Goal: Communication & Community: Ask a question

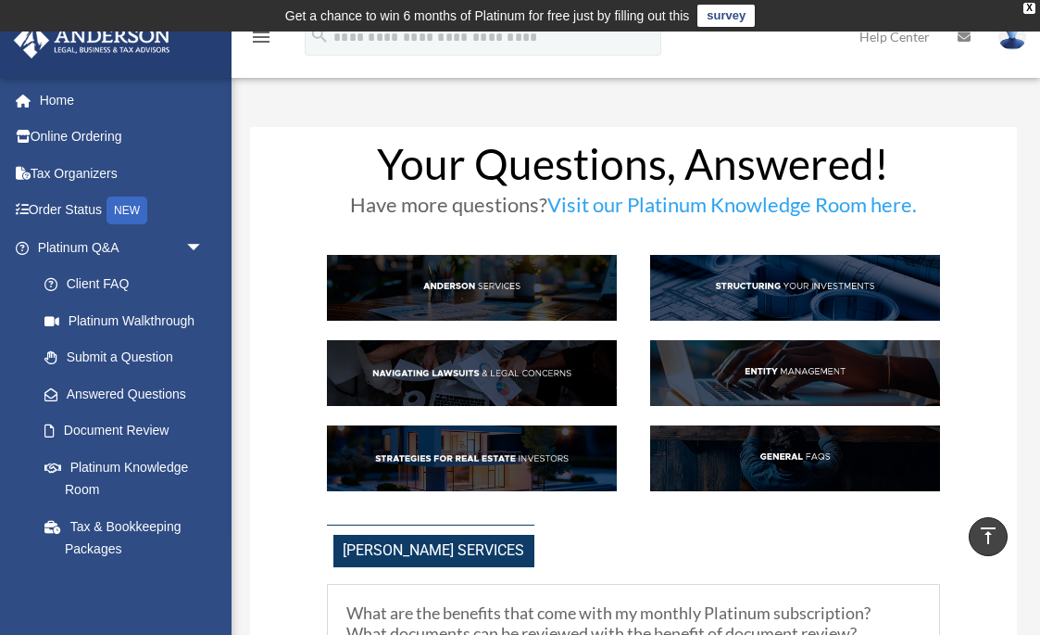
scroll to position [890, 0]
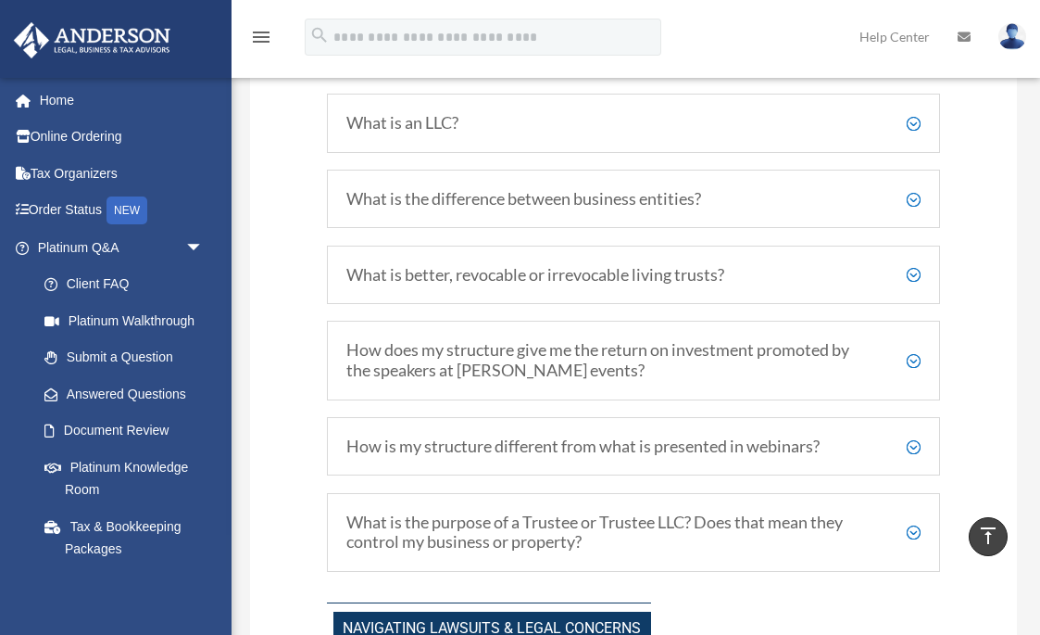
click at [913, 269] on h5 "What is better, revocable or irrevocable living trusts?" at bounding box center [633, 275] width 574 height 20
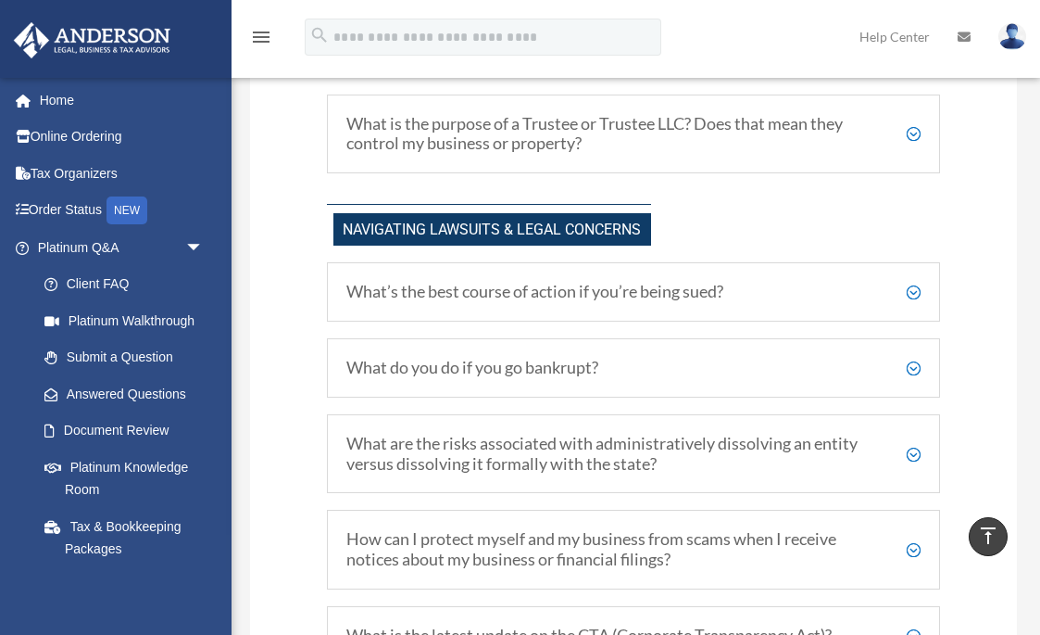
scroll to position [1609, 0]
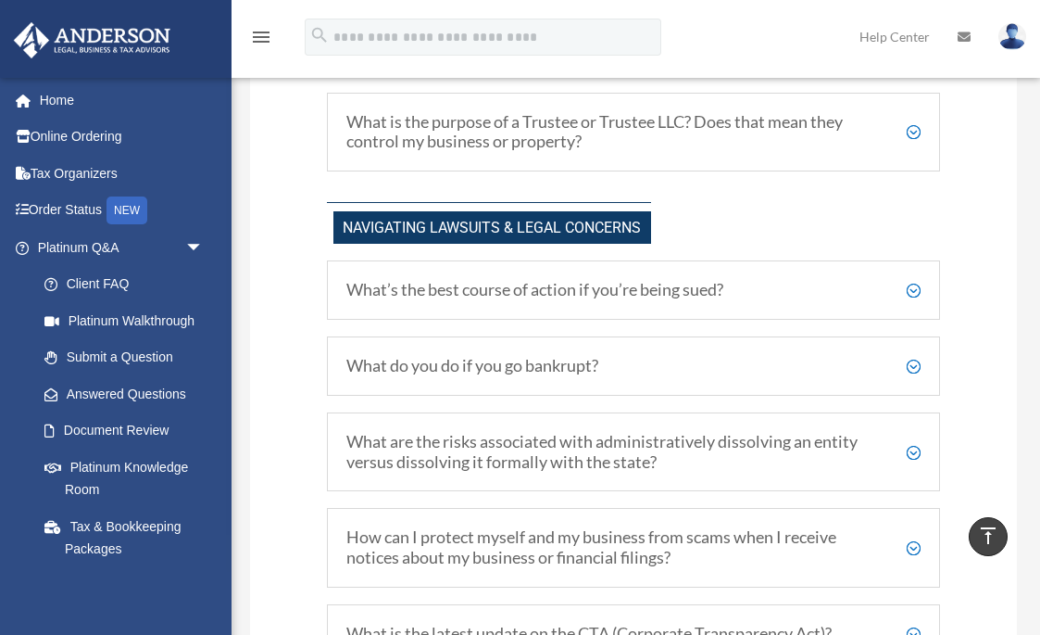
click at [912, 280] on h5 "What’s the best course of action if you’re being sued?" at bounding box center [633, 290] width 574 height 20
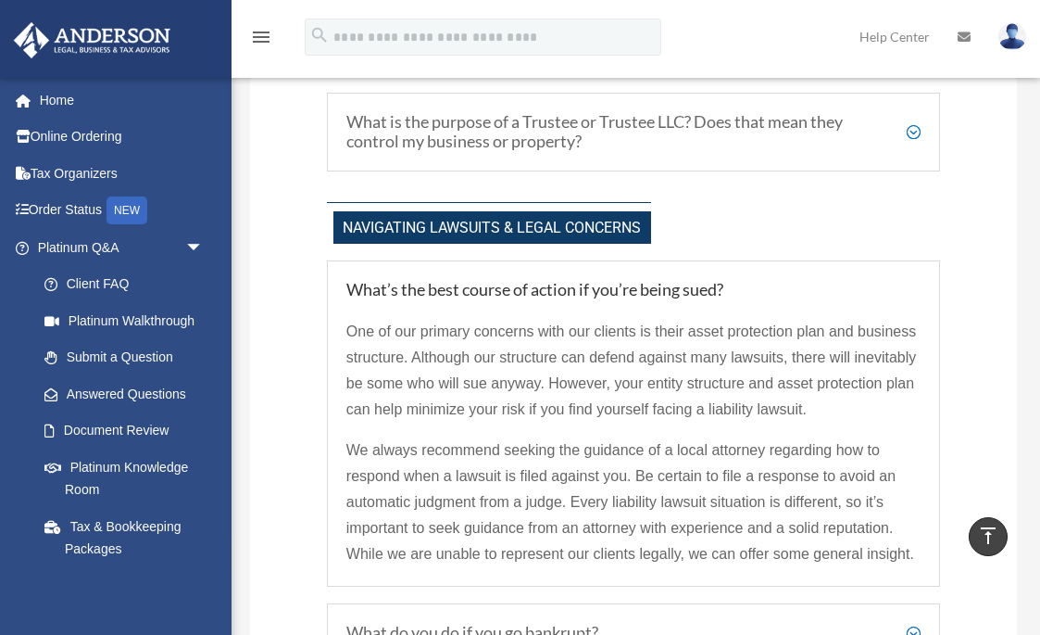
click at [912, 280] on h5 "What’s the best course of action if you’re being sued?" at bounding box center [633, 290] width 574 height 20
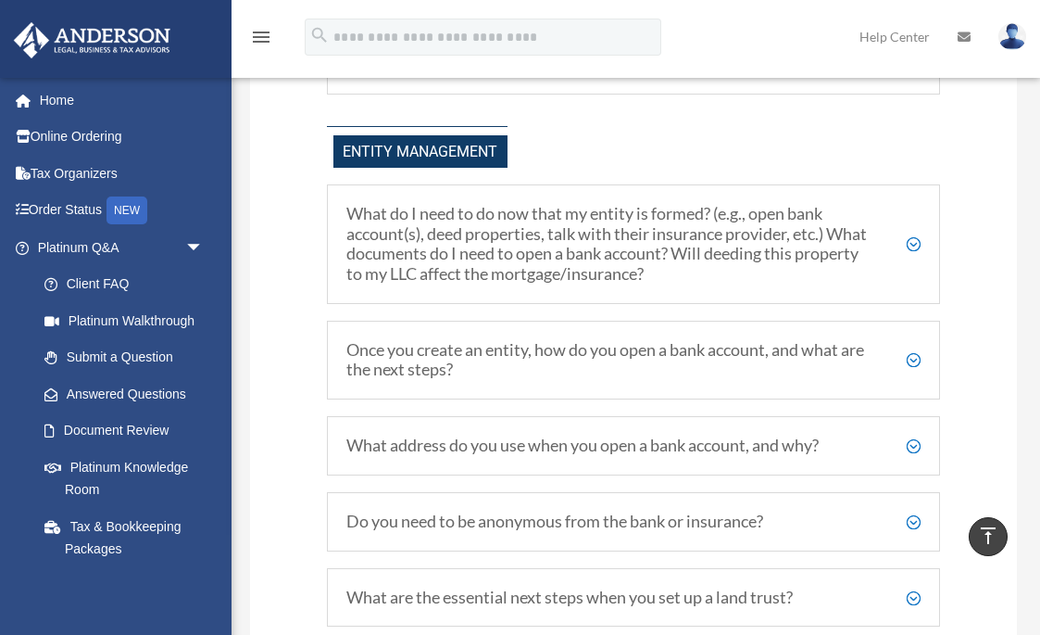
scroll to position [2460, 0]
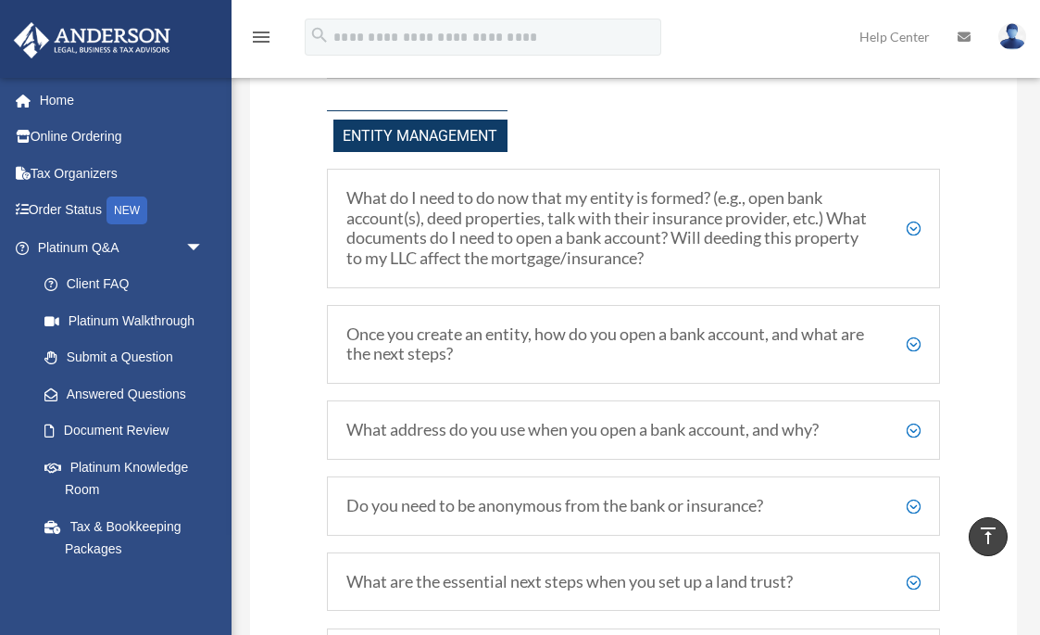
click at [920, 330] on h5 "Once you create an entity, how do you open a bank account, and what are the nex…" at bounding box center [633, 344] width 574 height 40
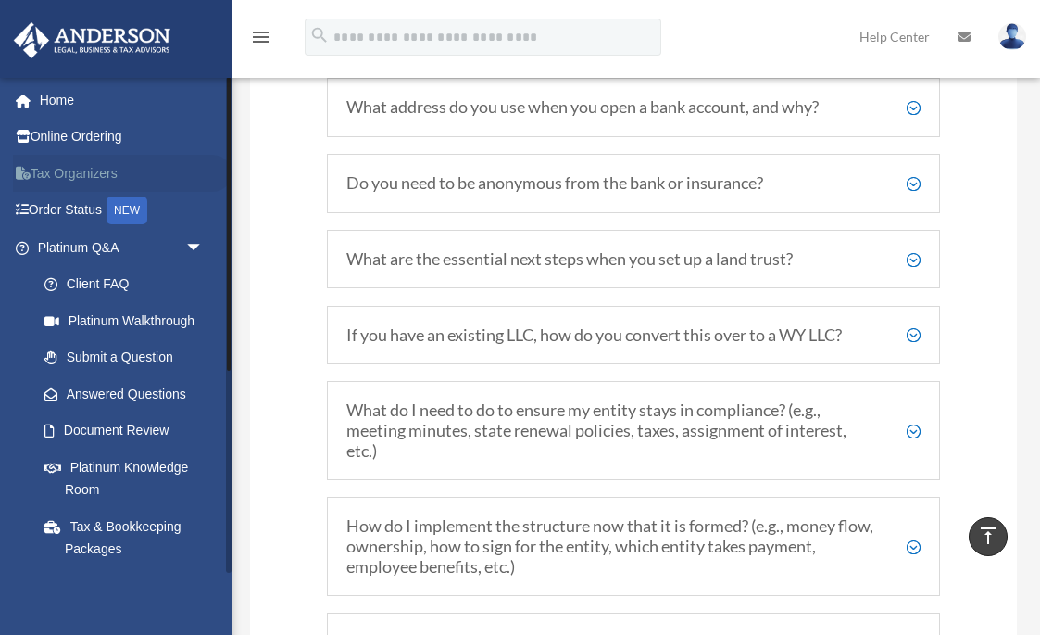
scroll to position [3000, 0]
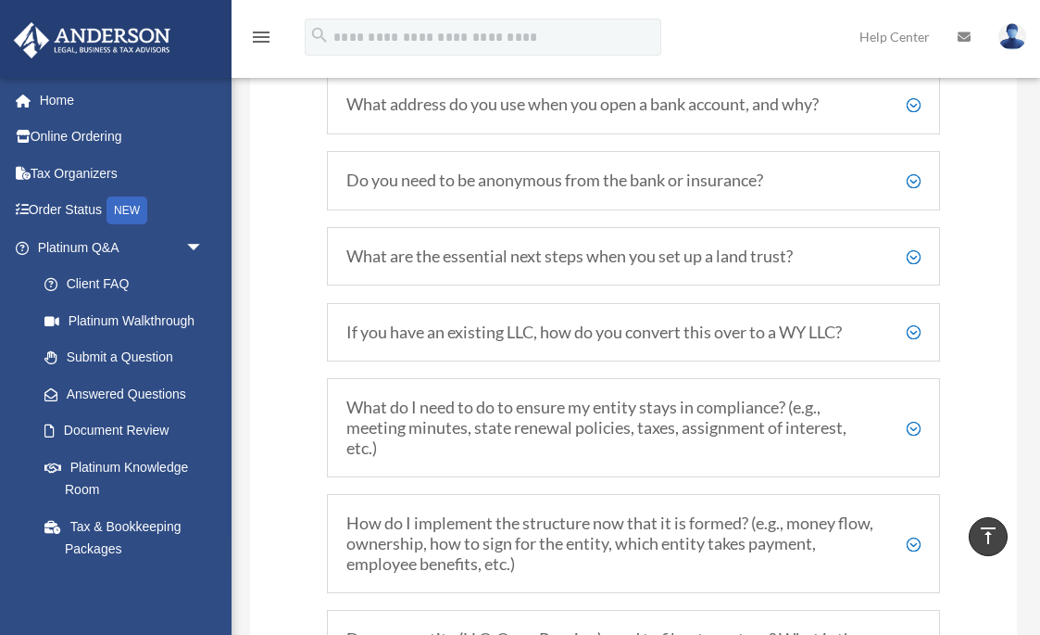
click at [914, 322] on h5 "If you have an existing LLC, how do you convert this over to a WY LLC?" at bounding box center [633, 332] width 574 height 20
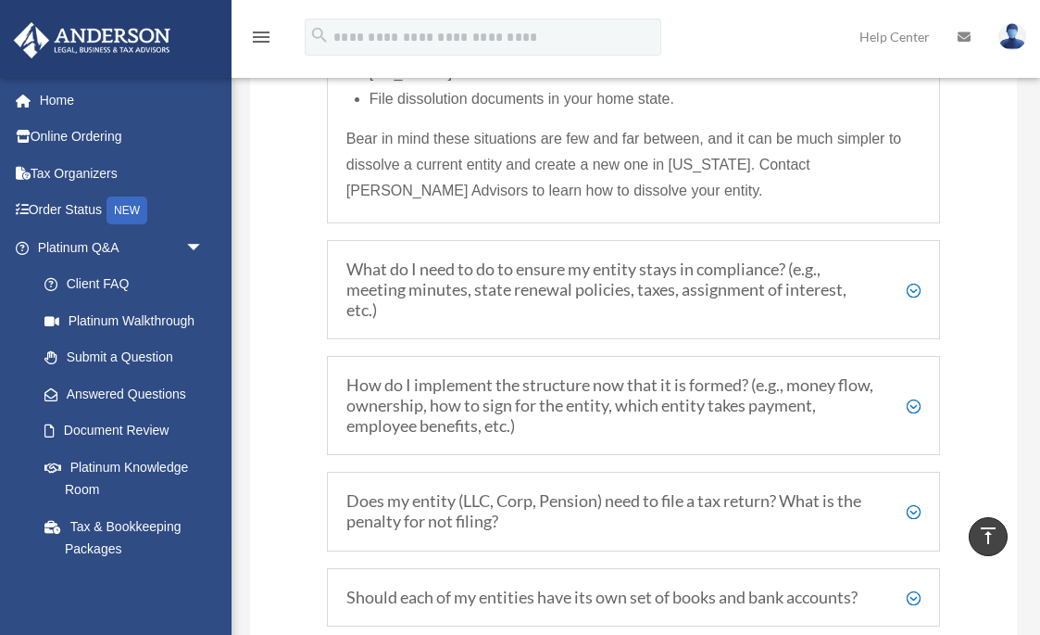
scroll to position [3608, 0]
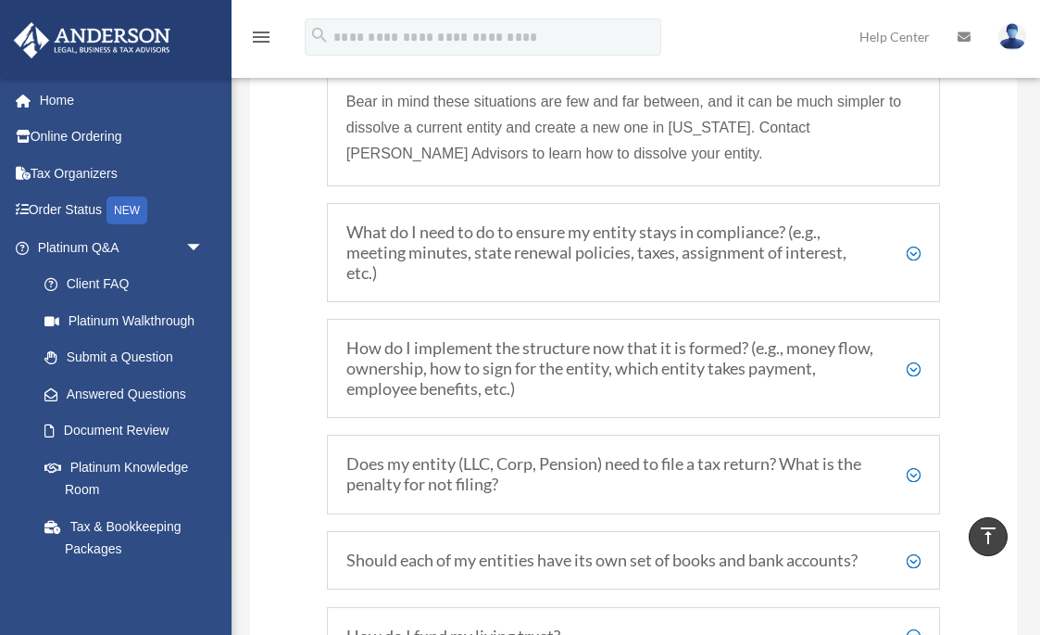
click at [913, 236] on h5 "What do I need to do to ensure my entity stays in compliance? (e.g., meeting mi…" at bounding box center [633, 252] width 574 height 60
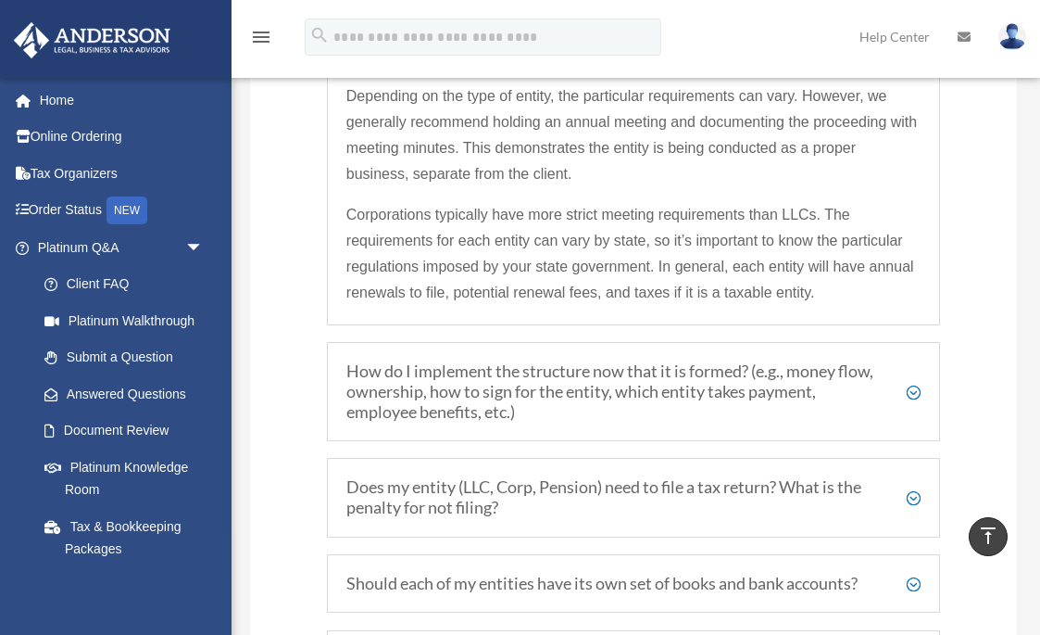
scroll to position [3181, 0]
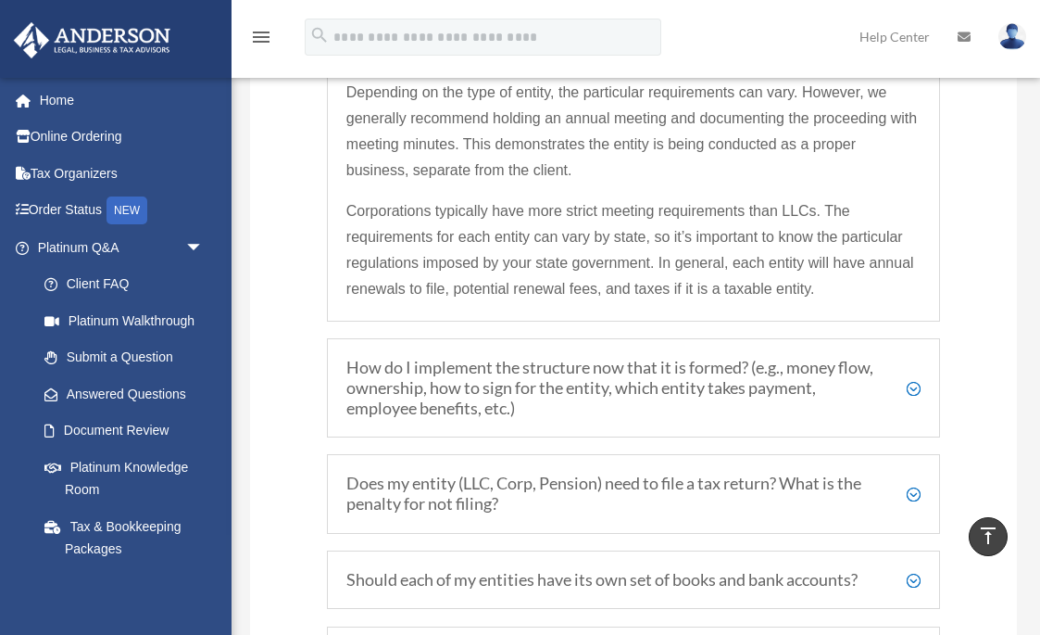
click at [914, 366] on h5 "How do I implement the structure now that it is formed? (e.g., money flow, owne…" at bounding box center [633, 388] width 574 height 60
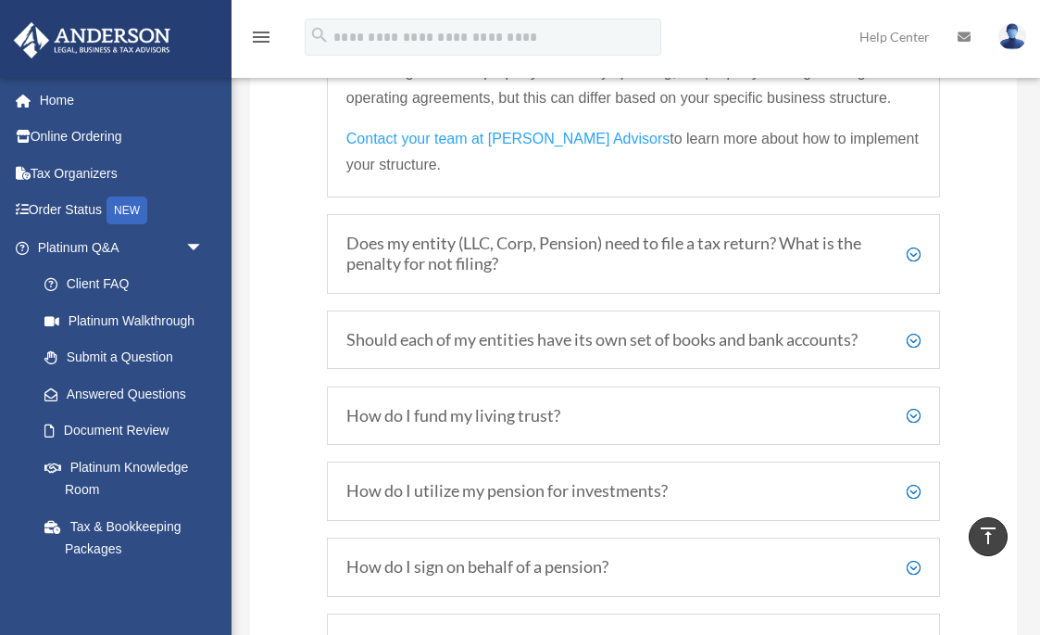
scroll to position [3591, 0]
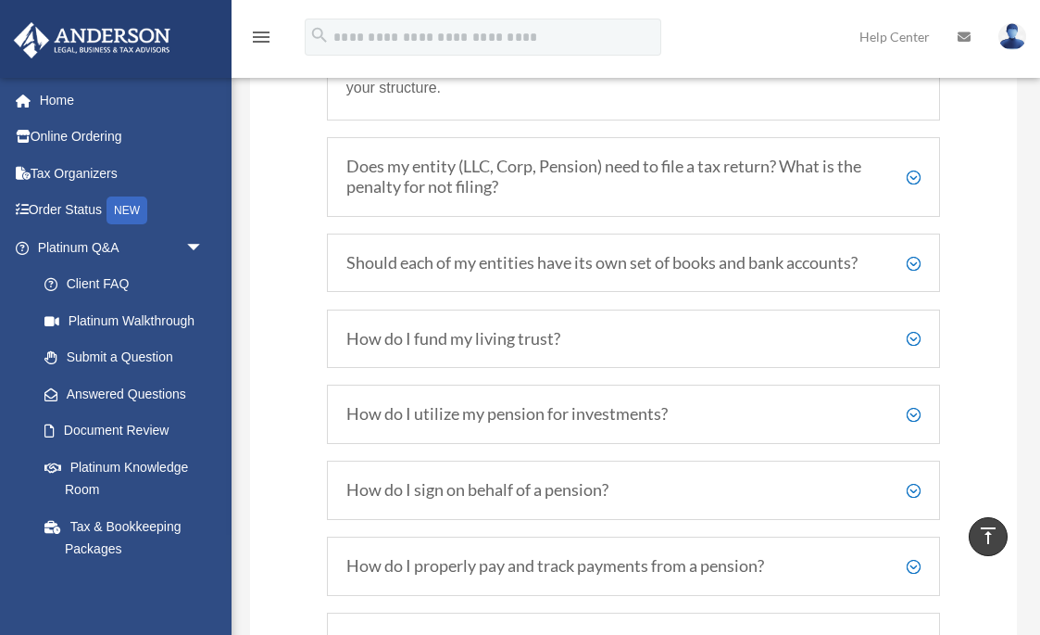
click at [913, 161] on h5 "Does my entity (LLC, Corp, Pension) need to file a tax return? What is the pena…" at bounding box center [633, 177] width 574 height 40
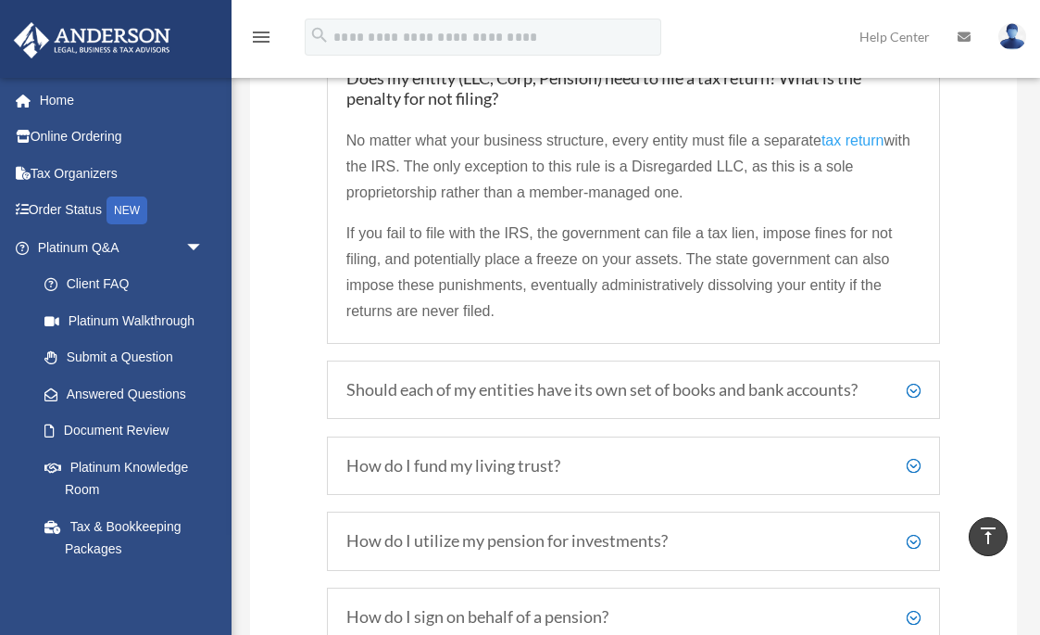
scroll to position [3329, 0]
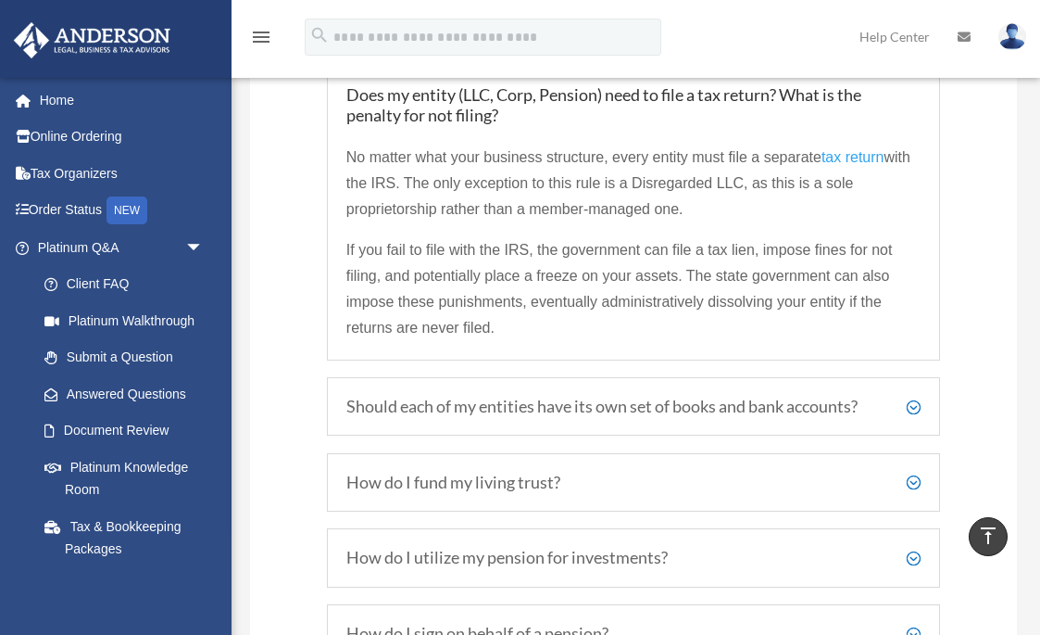
click at [902, 397] on h5 "Should each of my entities have its own set of books and bank accounts?" at bounding box center [633, 407] width 574 height 20
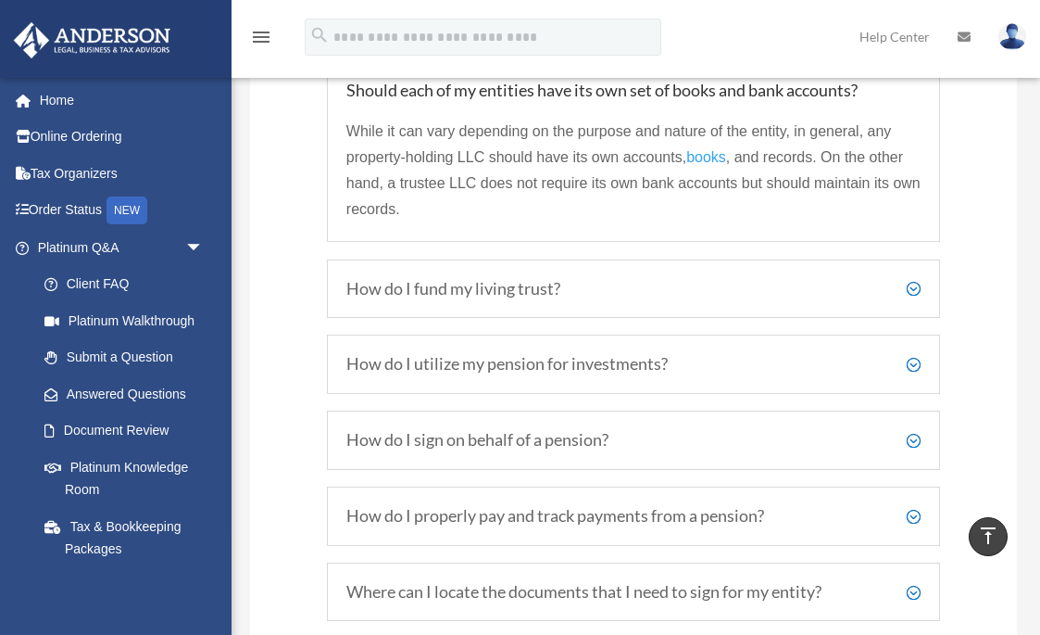
scroll to position [3439, 0]
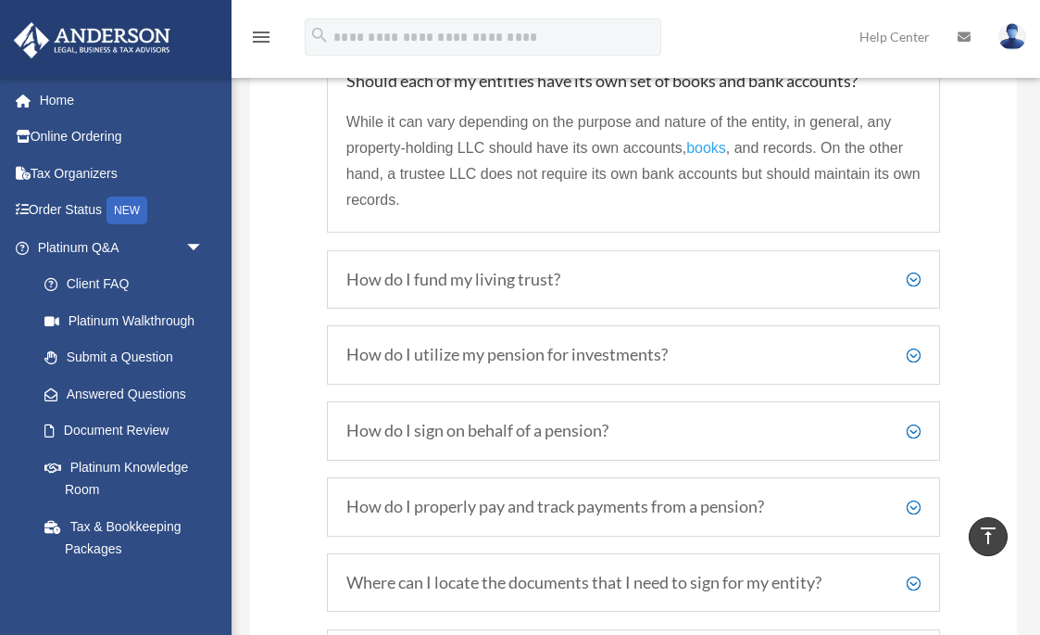
click at [591, 270] on h5 "How do I fund my living trust?" at bounding box center [633, 280] width 574 height 20
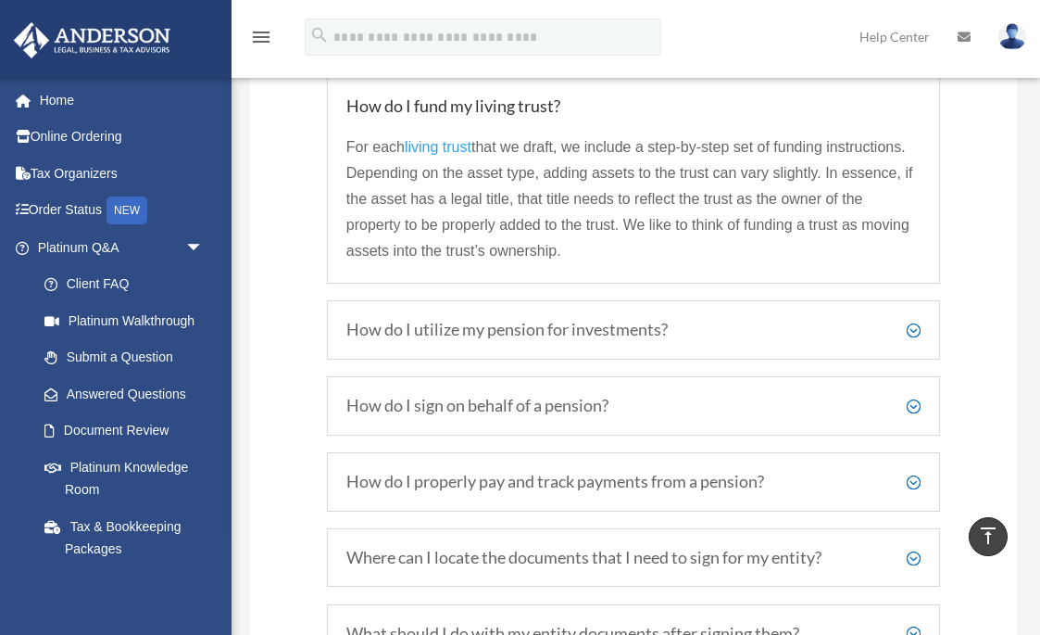
scroll to position [3509, 0]
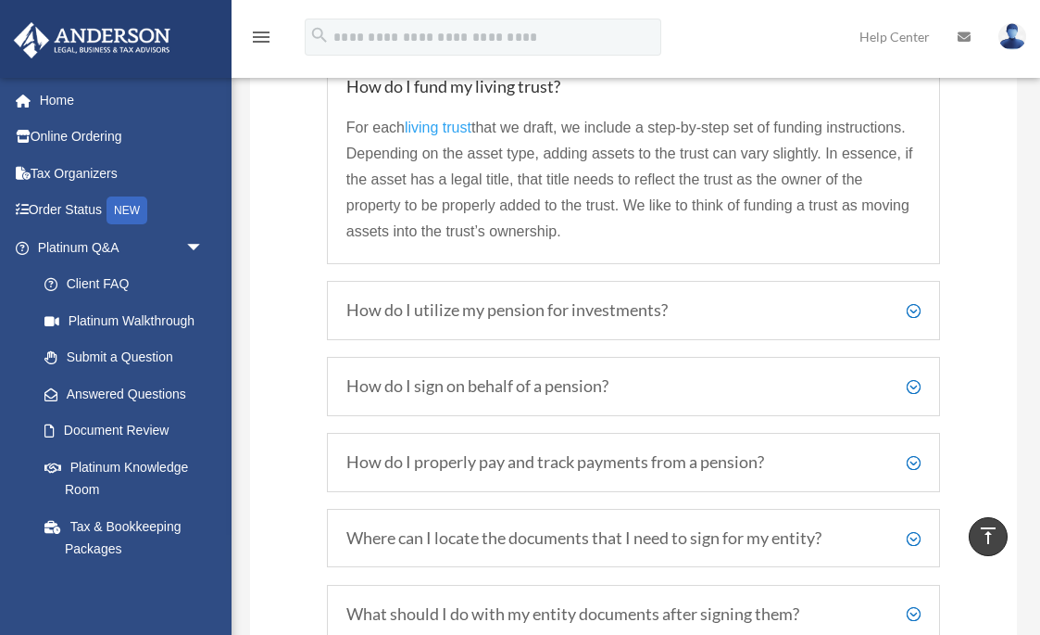
click at [603, 300] on h5 "How do I utilize my pension for investments?" at bounding box center [633, 310] width 574 height 20
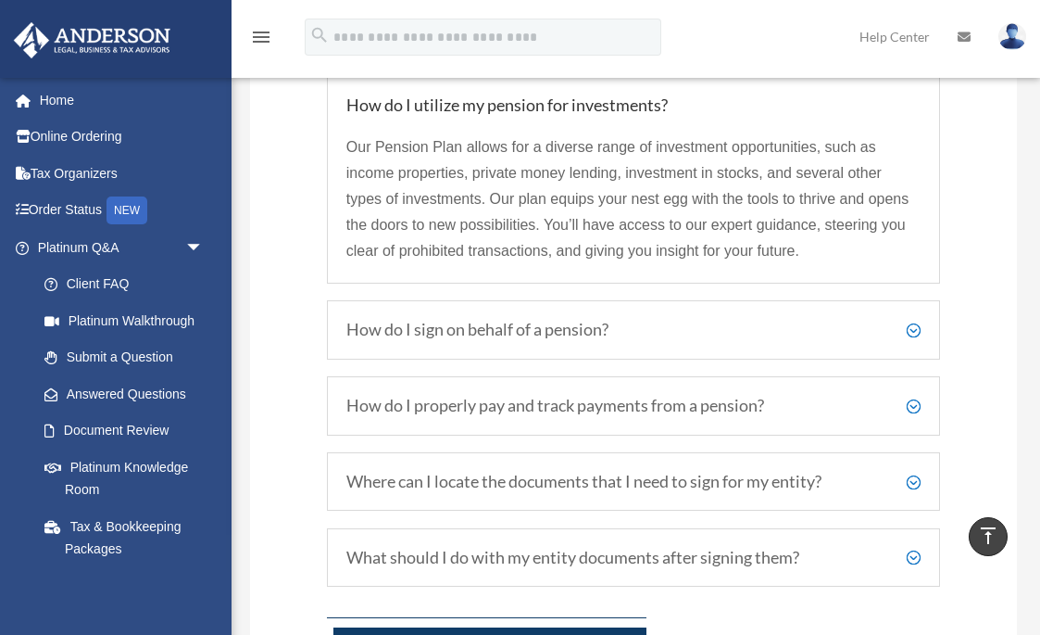
scroll to position [3569, 0]
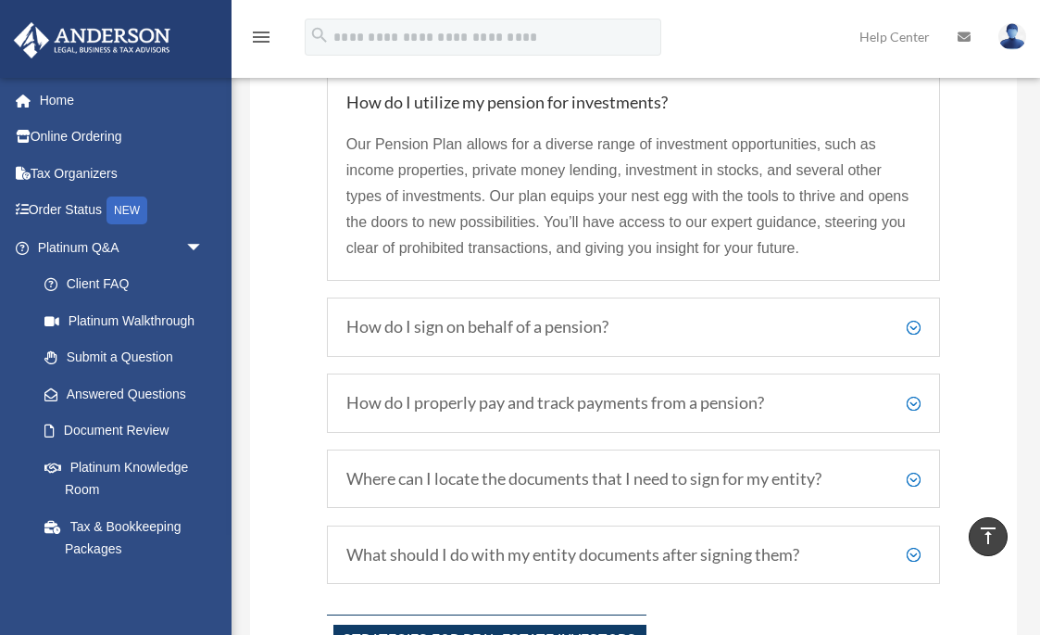
click at [561, 317] on h5 "How do I sign on behalf of a pension?" at bounding box center [633, 327] width 574 height 20
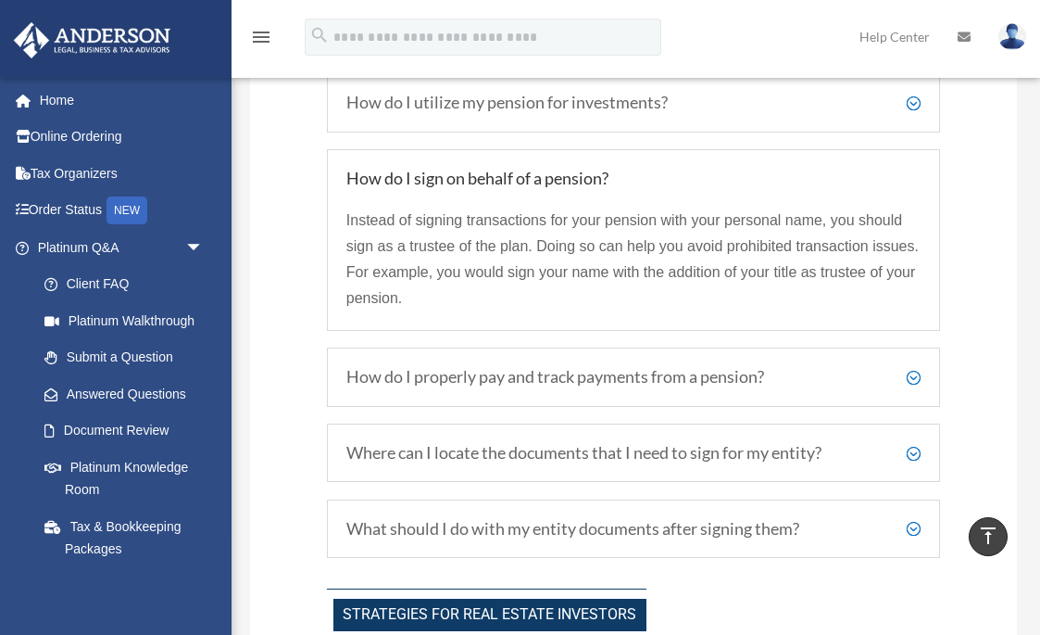
click at [554, 367] on h5 "How do I properly pay and track payments from a pension?" at bounding box center [633, 377] width 574 height 20
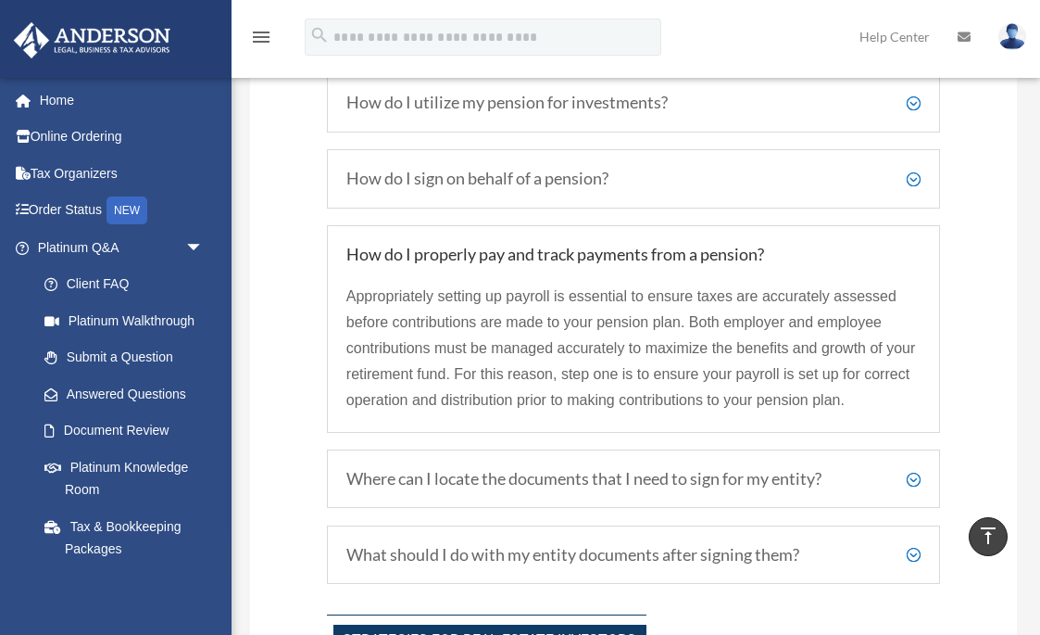
click at [459, 469] on h5 "Where can I locate the documents that I need to sign for my entity?" at bounding box center [633, 479] width 574 height 20
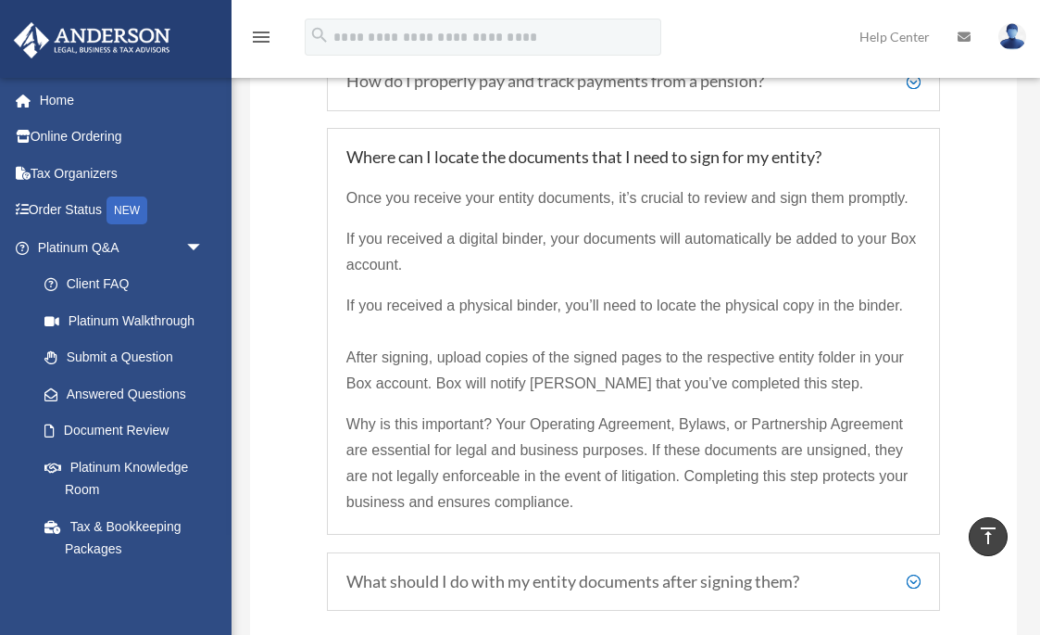
scroll to position [3742, 0]
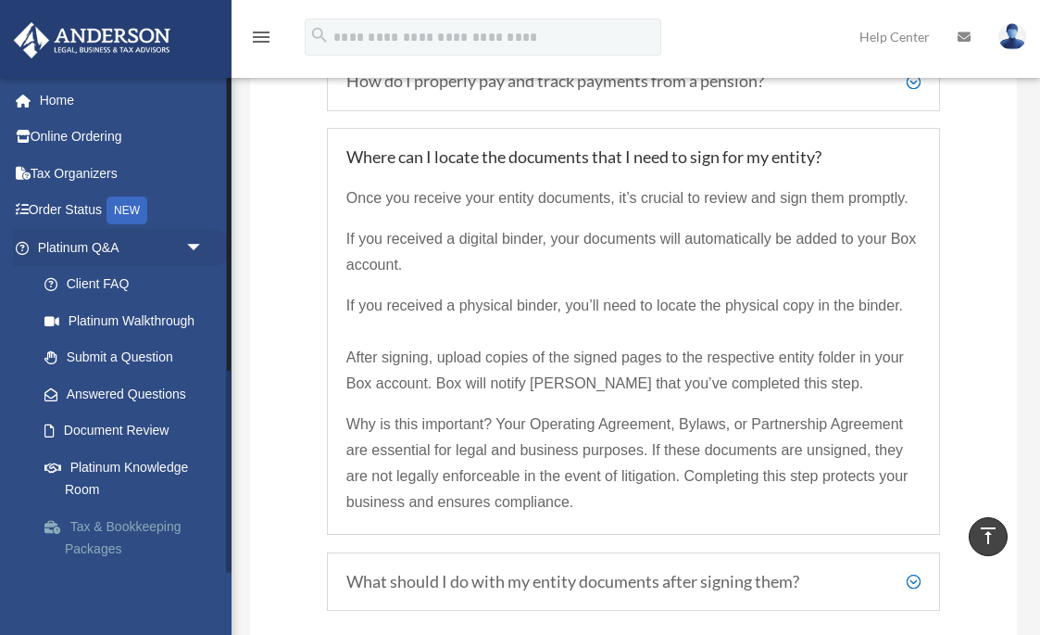
click at [106, 514] on link "Tax & Bookkeeping Packages" at bounding box center [129, 537] width 206 height 59
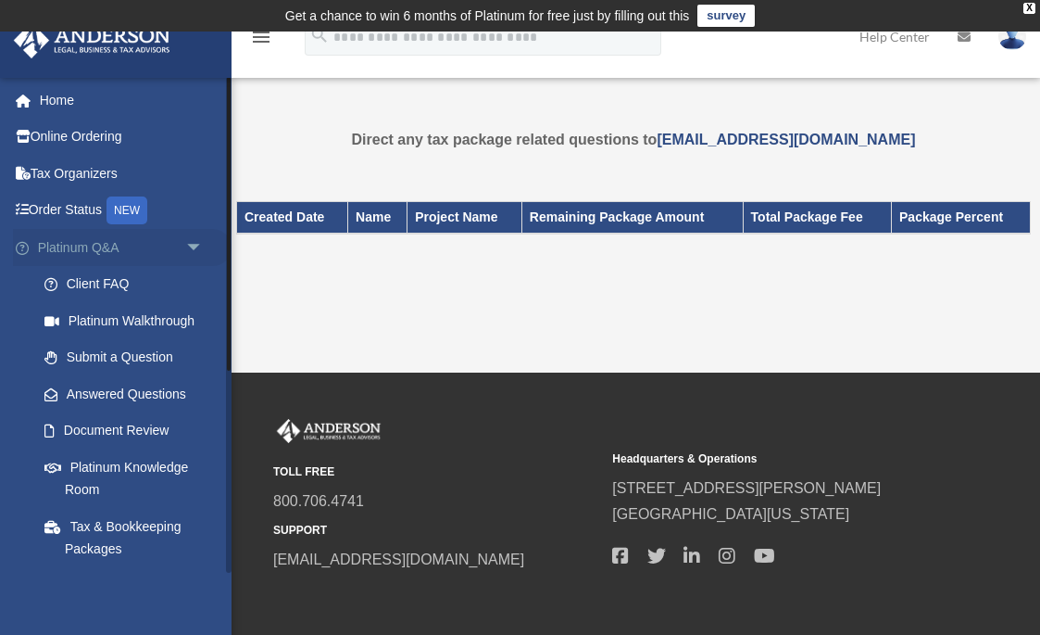
click at [198, 243] on span "arrow_drop_down" at bounding box center [203, 248] width 37 height 38
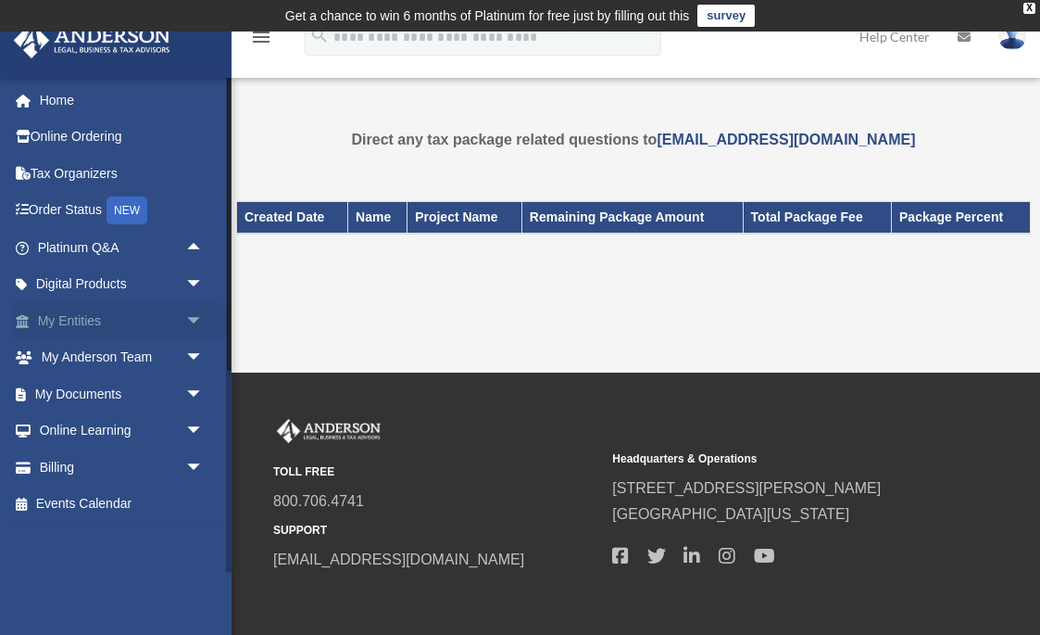
click at [120, 313] on link "My Entities arrow_drop_down" at bounding box center [122, 320] width 219 height 37
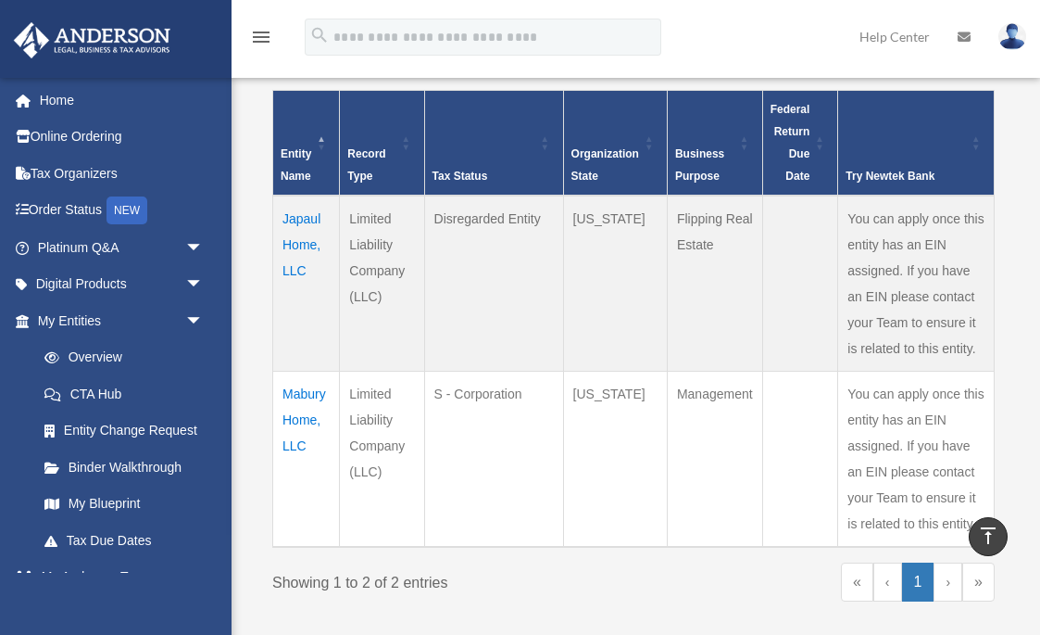
scroll to position [442, 0]
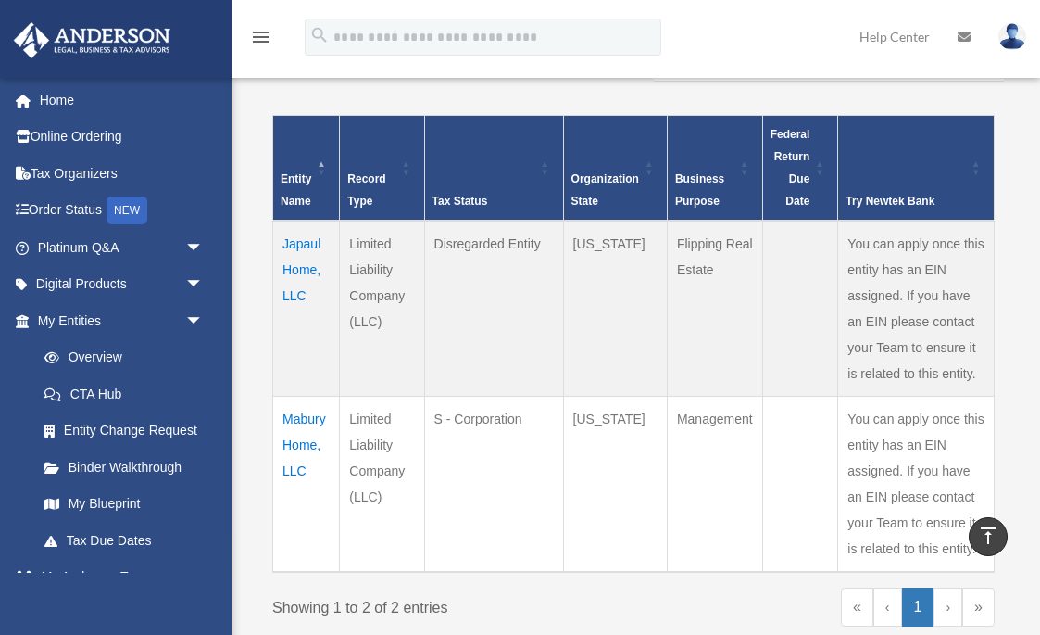
click at [296, 239] on td "Japaul Home, LLC" at bounding box center [306, 308] width 67 height 176
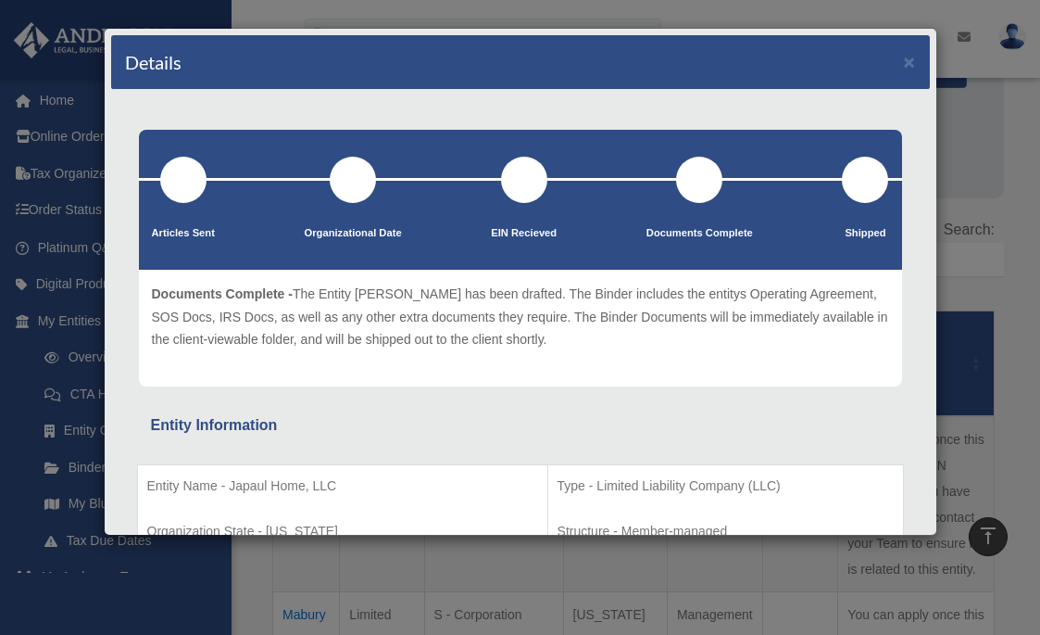
scroll to position [230, 0]
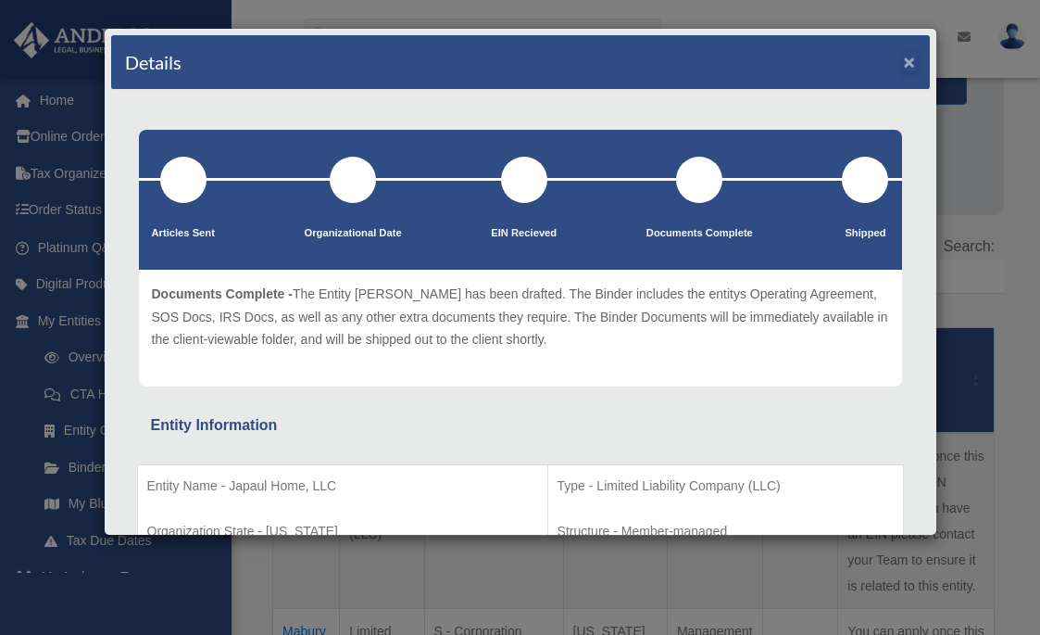
click at [909, 59] on button "×" at bounding box center [910, 61] width 12 height 19
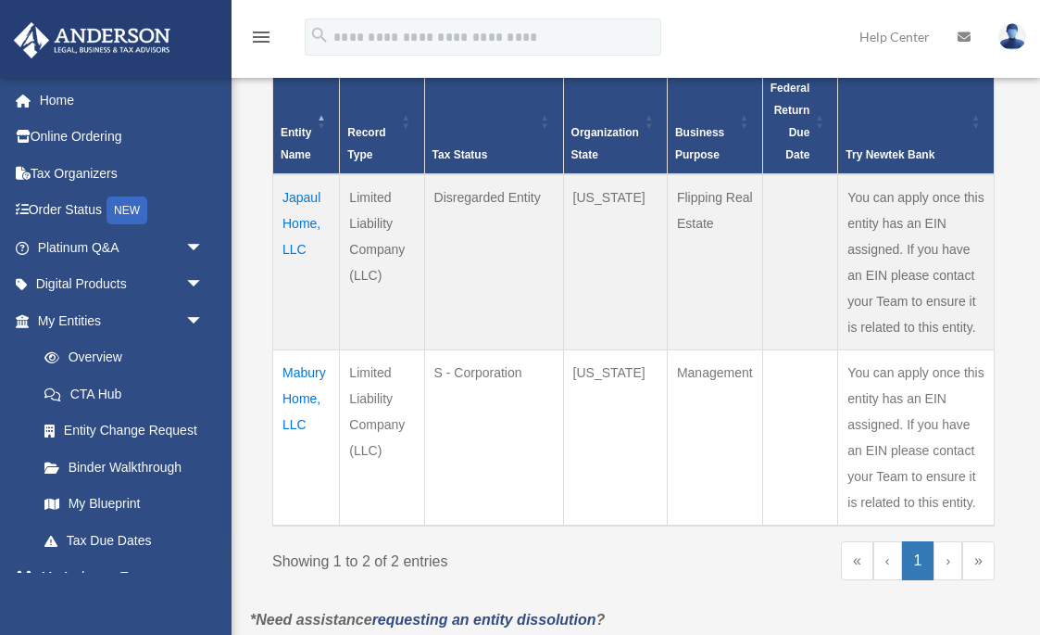
scroll to position [501, 0]
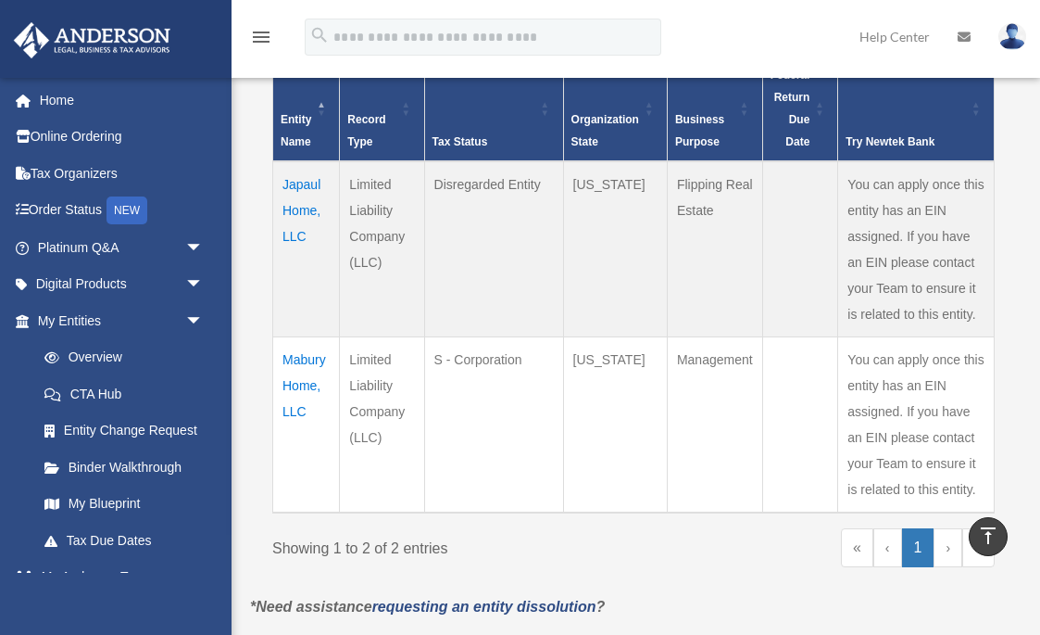
click at [303, 367] on td "Mabury Home, LLC" at bounding box center [306, 425] width 67 height 176
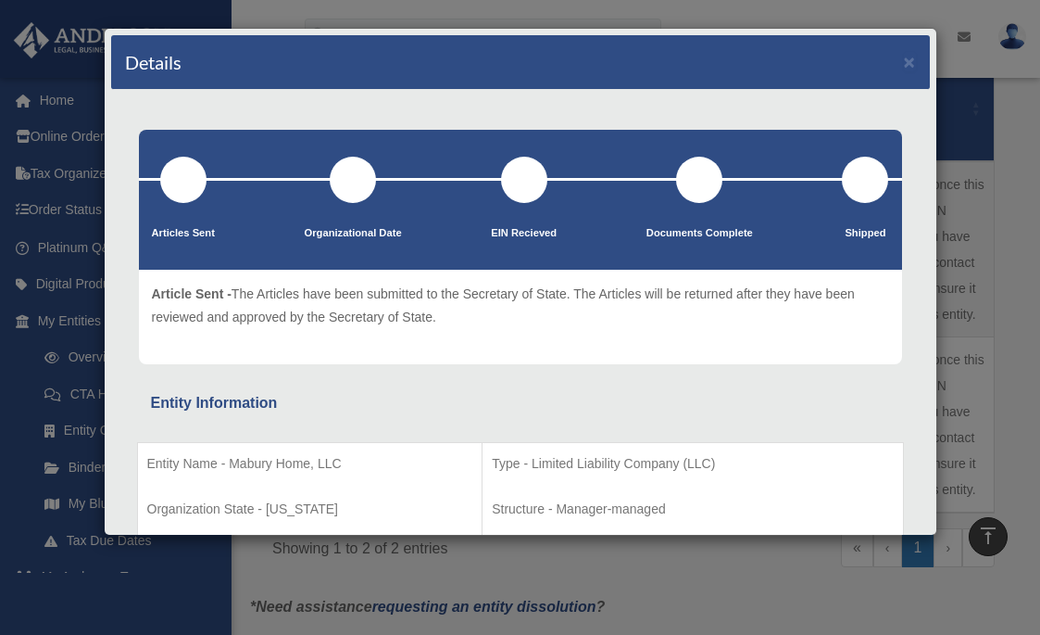
scroll to position [0, 0]
click at [906, 69] on button "×" at bounding box center [910, 61] width 12 height 19
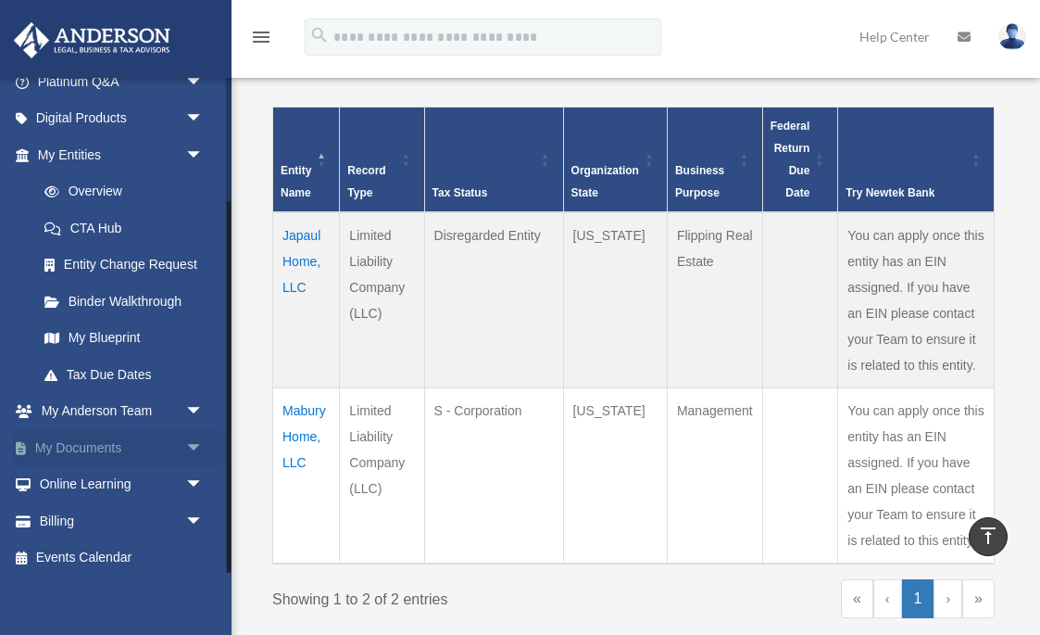
scroll to position [165, 0]
click at [165, 408] on link "My Anderson Team arrow_drop_down" at bounding box center [122, 412] width 219 height 37
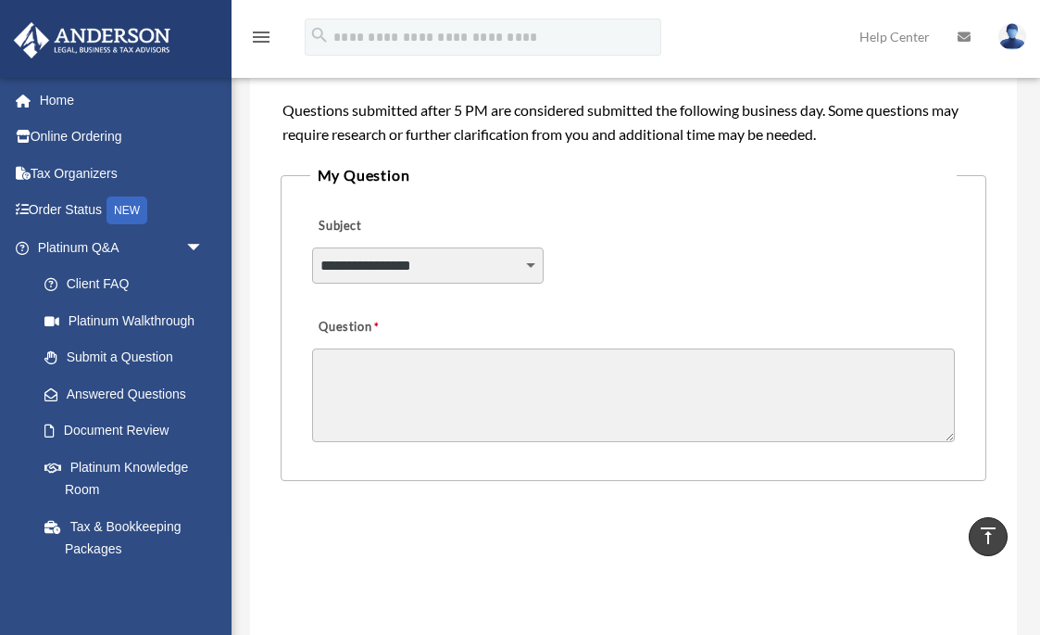
scroll to position [412, 0]
click at [517, 403] on textarea "Question" at bounding box center [634, 394] width 644 height 94
drag, startPoint x: 981, startPoint y: 162, endPoint x: 354, endPoint y: 384, distance: 665.1
click at [354, 384] on textarea "Question" at bounding box center [634, 394] width 644 height 94
paste textarea "**********"
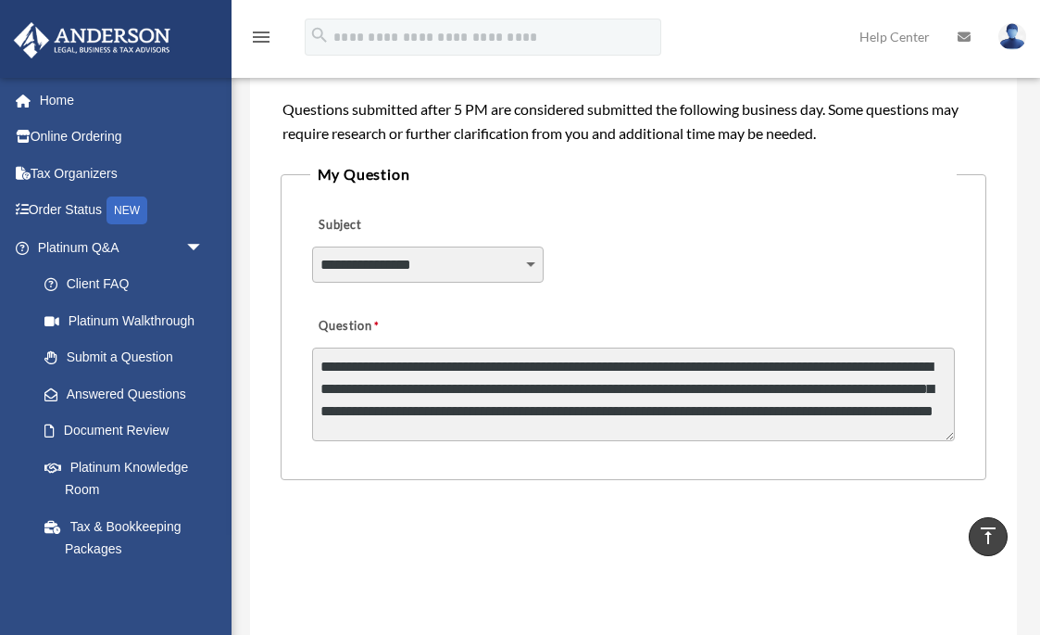
scroll to position [12, 0]
type textarea "**********"
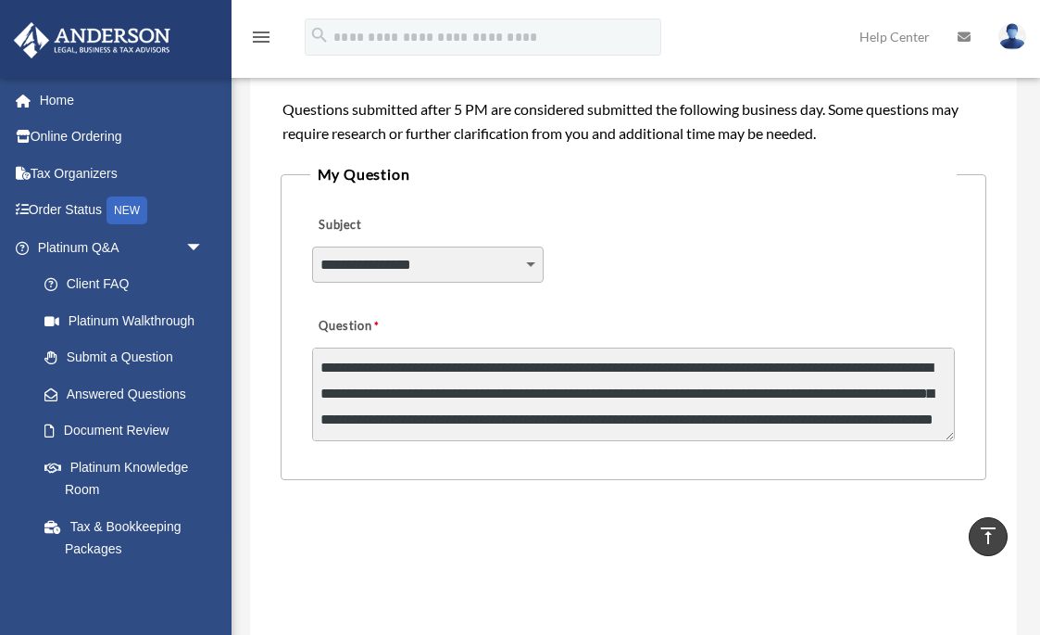
select select "******"
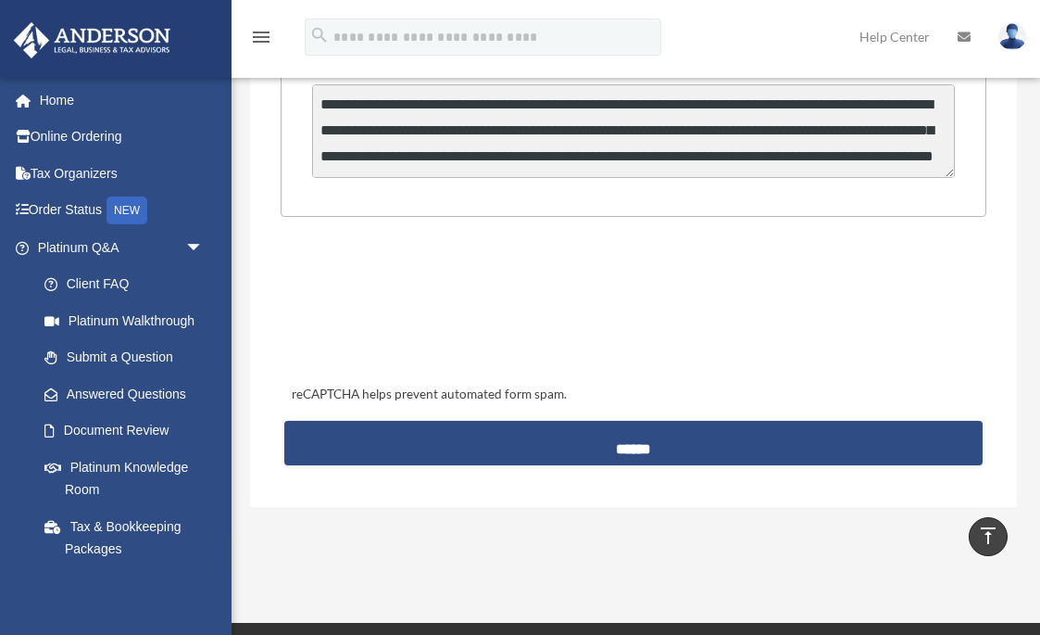
scroll to position [678, 0]
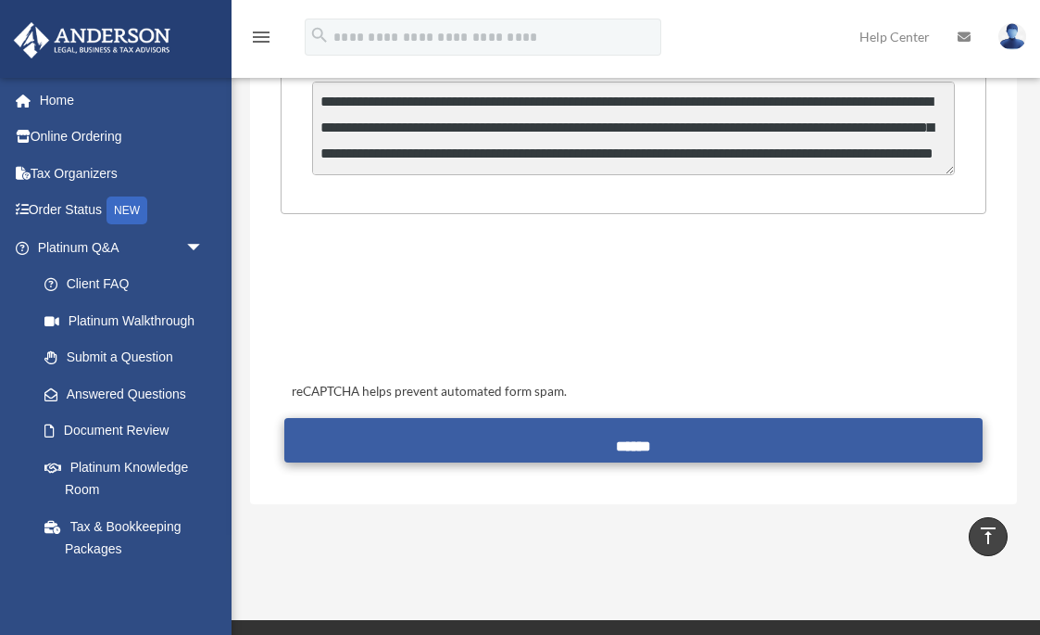
click at [579, 441] on input "******" at bounding box center [633, 440] width 699 height 44
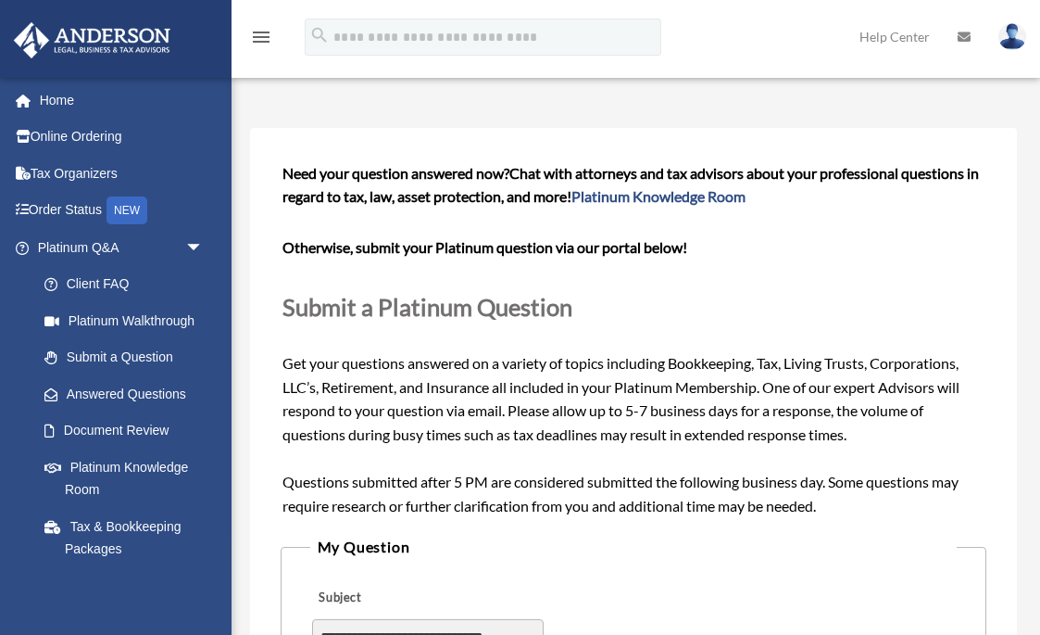
scroll to position [233, 0]
